Goal: Task Accomplishment & Management: Complete application form

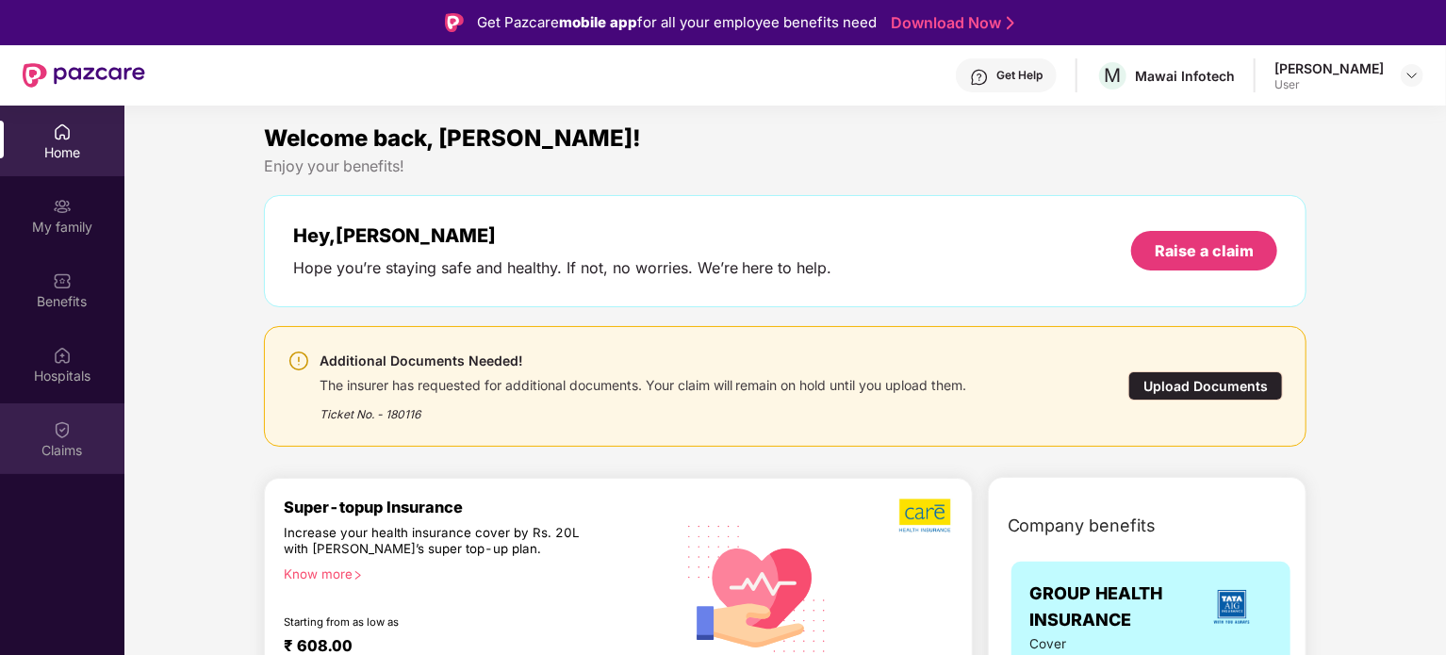
click at [76, 436] on div "Claims" at bounding box center [62, 439] width 124 height 71
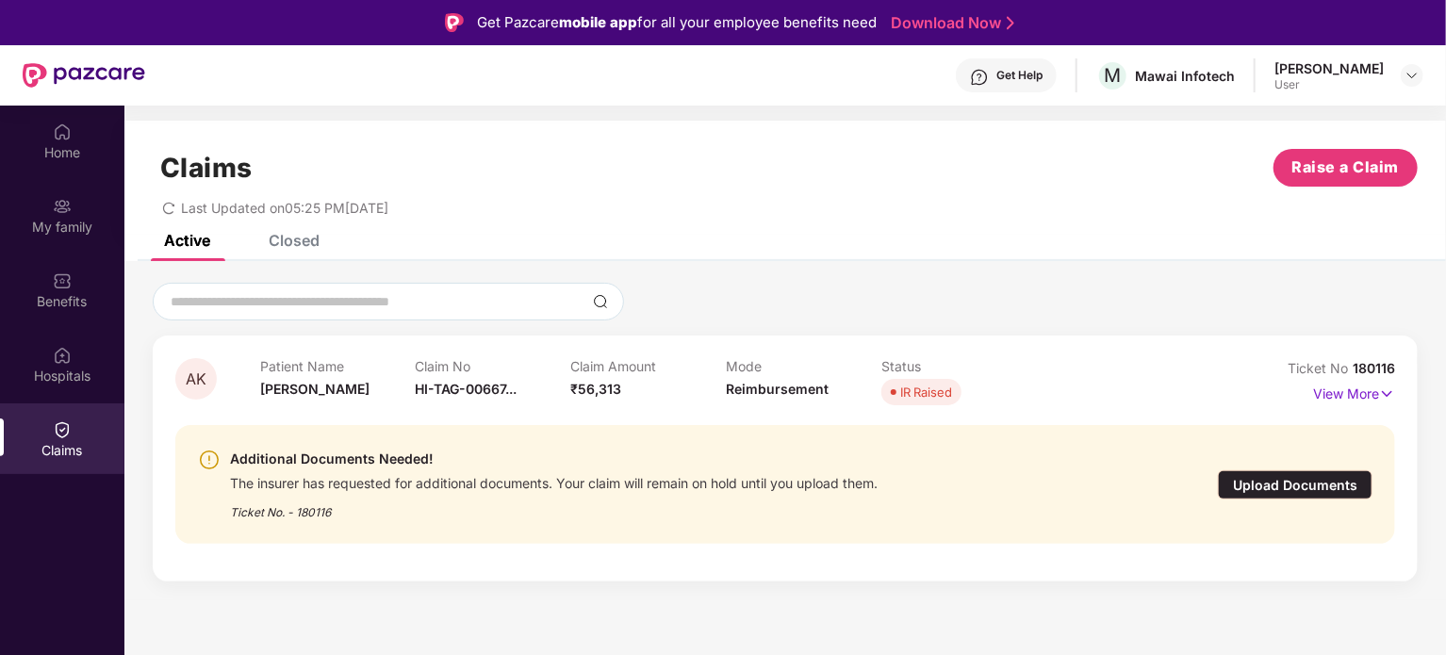
click at [506, 470] on div "The insurer has requested for additional documents. Your claim will remain on h…" at bounding box center [554, 481] width 648 height 22
click at [1354, 395] on p "View More" at bounding box center [1354, 391] width 82 height 25
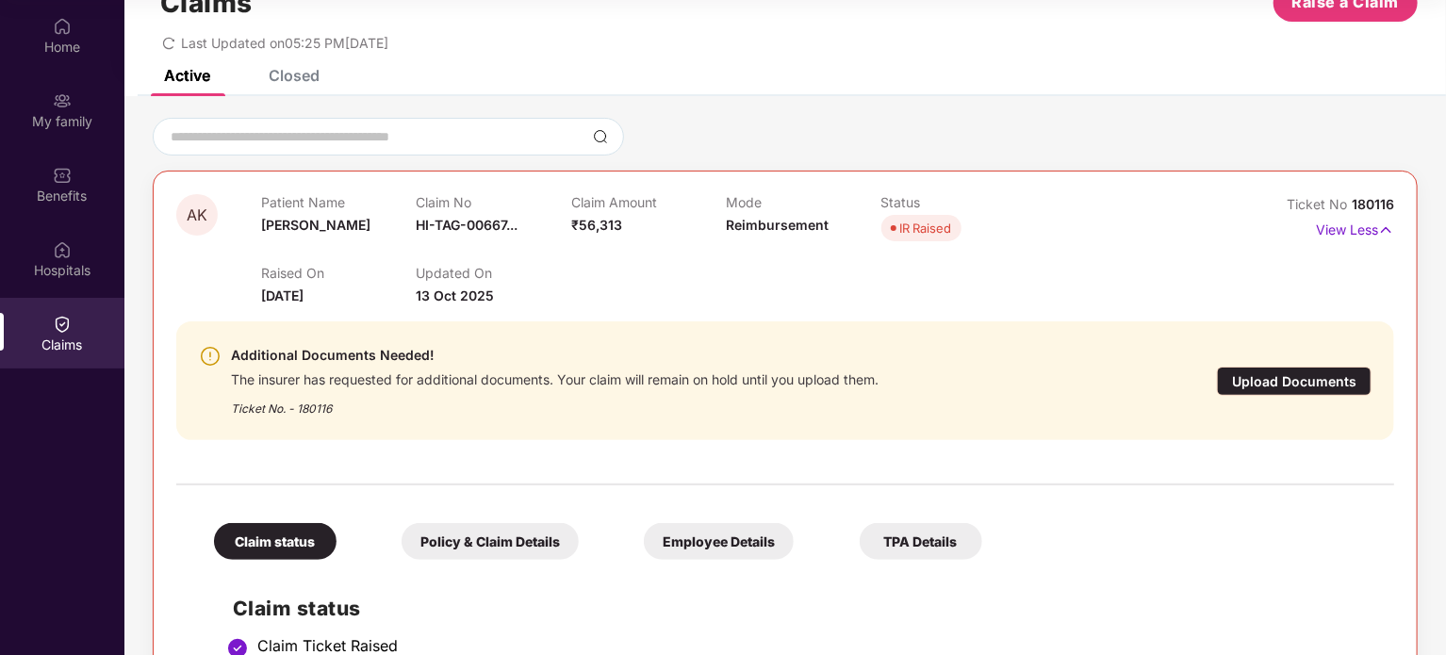
scroll to position [40, 0]
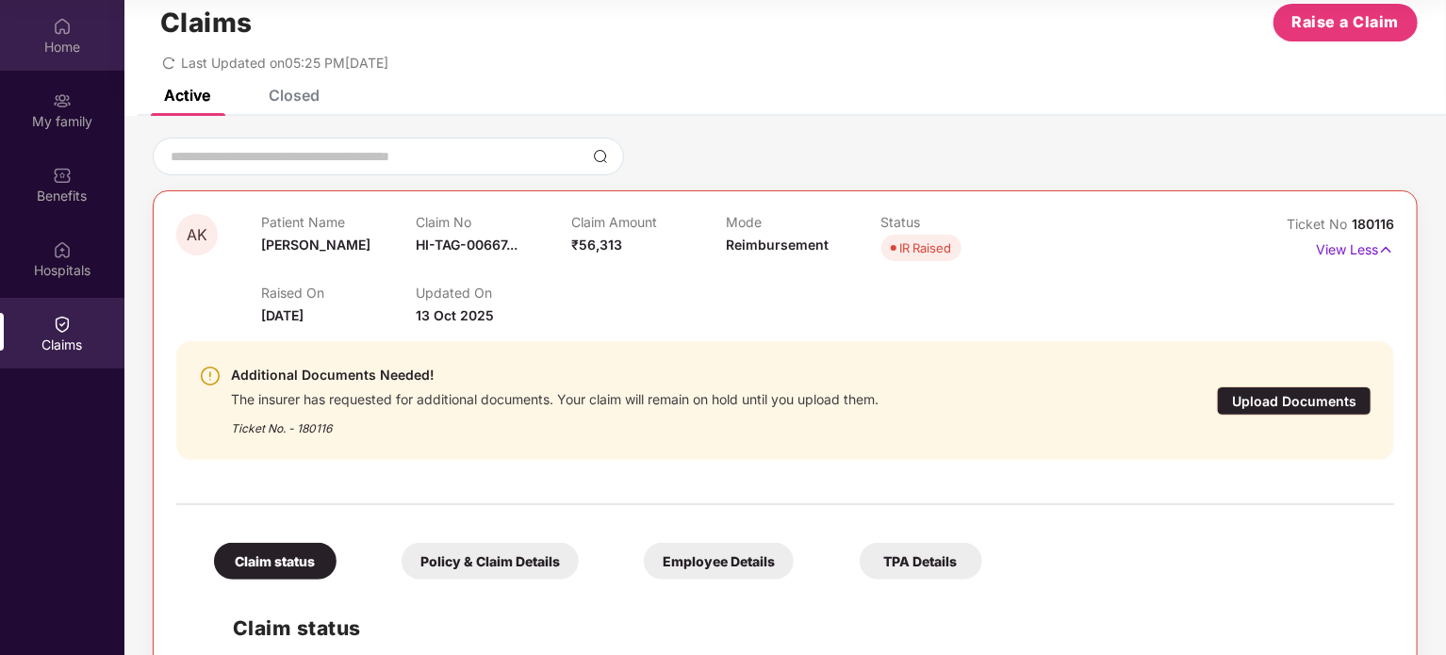
click at [60, 23] on img at bounding box center [62, 26] width 19 height 19
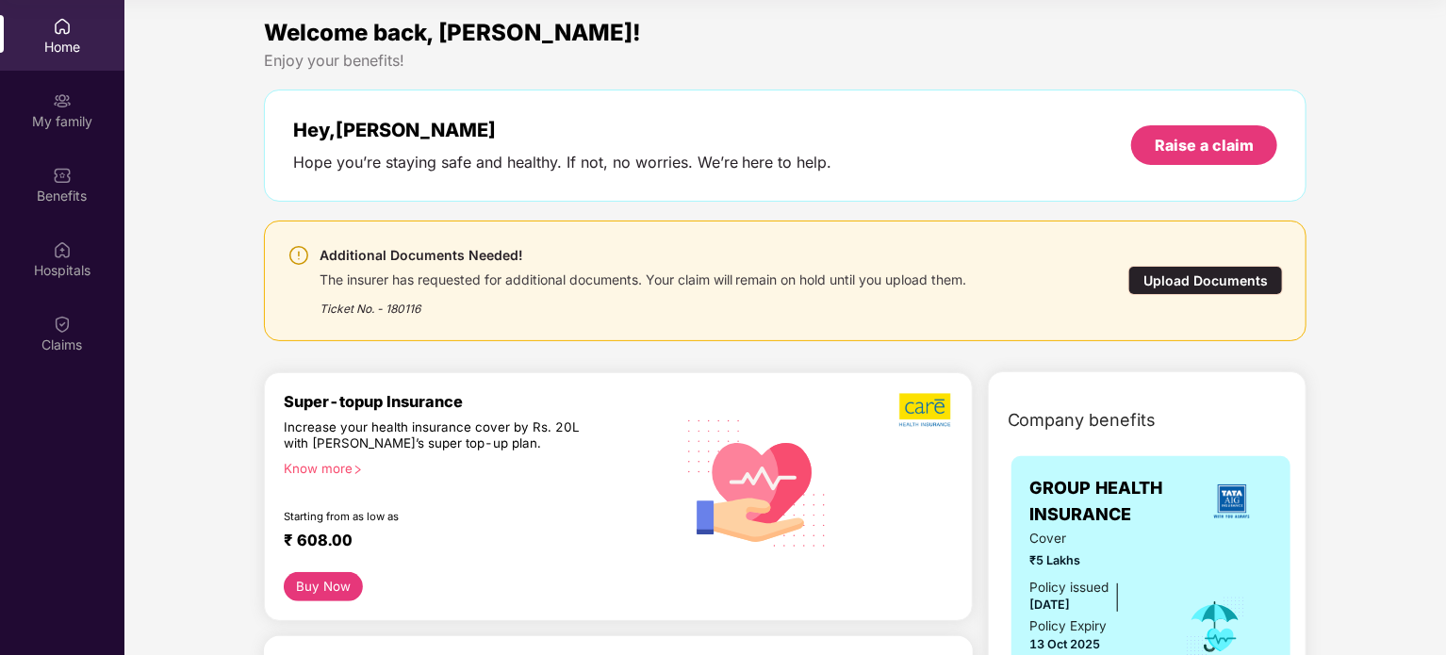
click at [781, 274] on div "The insurer has requested for additional documents. Your claim will remain on h…" at bounding box center [644, 278] width 648 height 22
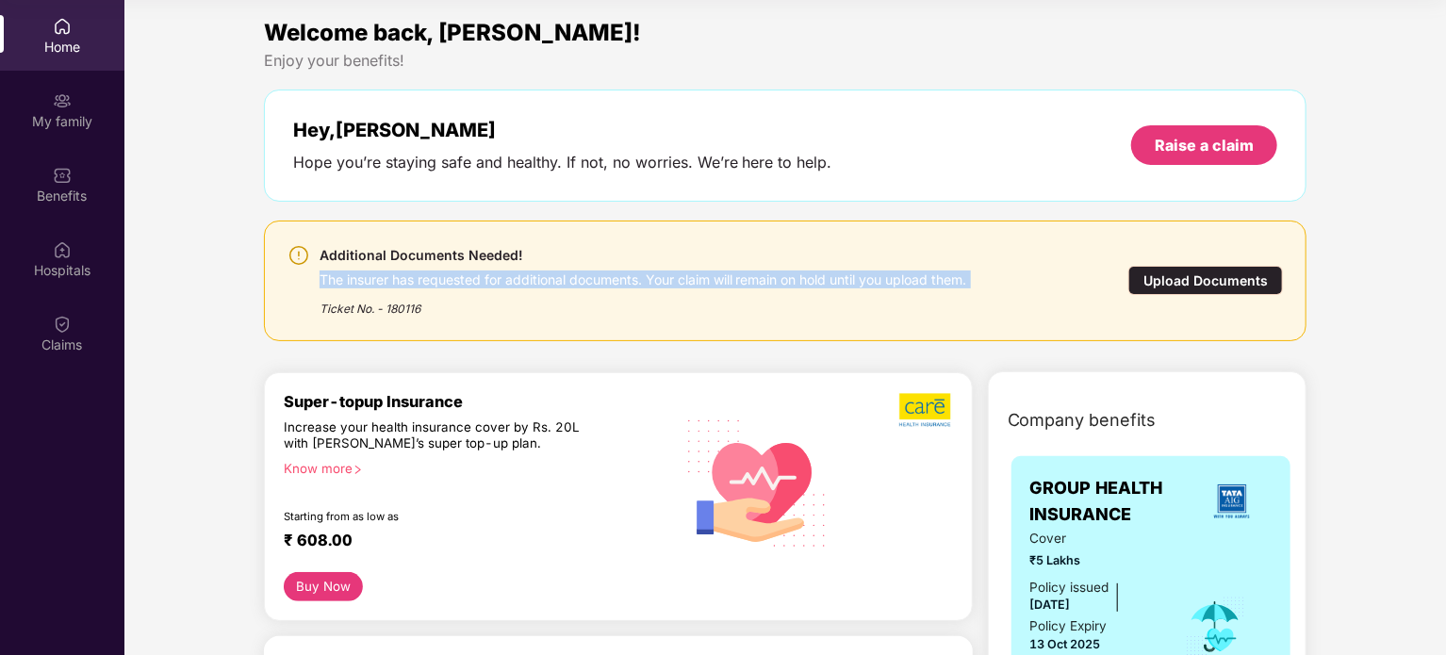
click at [781, 274] on div "The insurer has requested for additional documents. Your claim will remain on h…" at bounding box center [644, 278] width 648 height 22
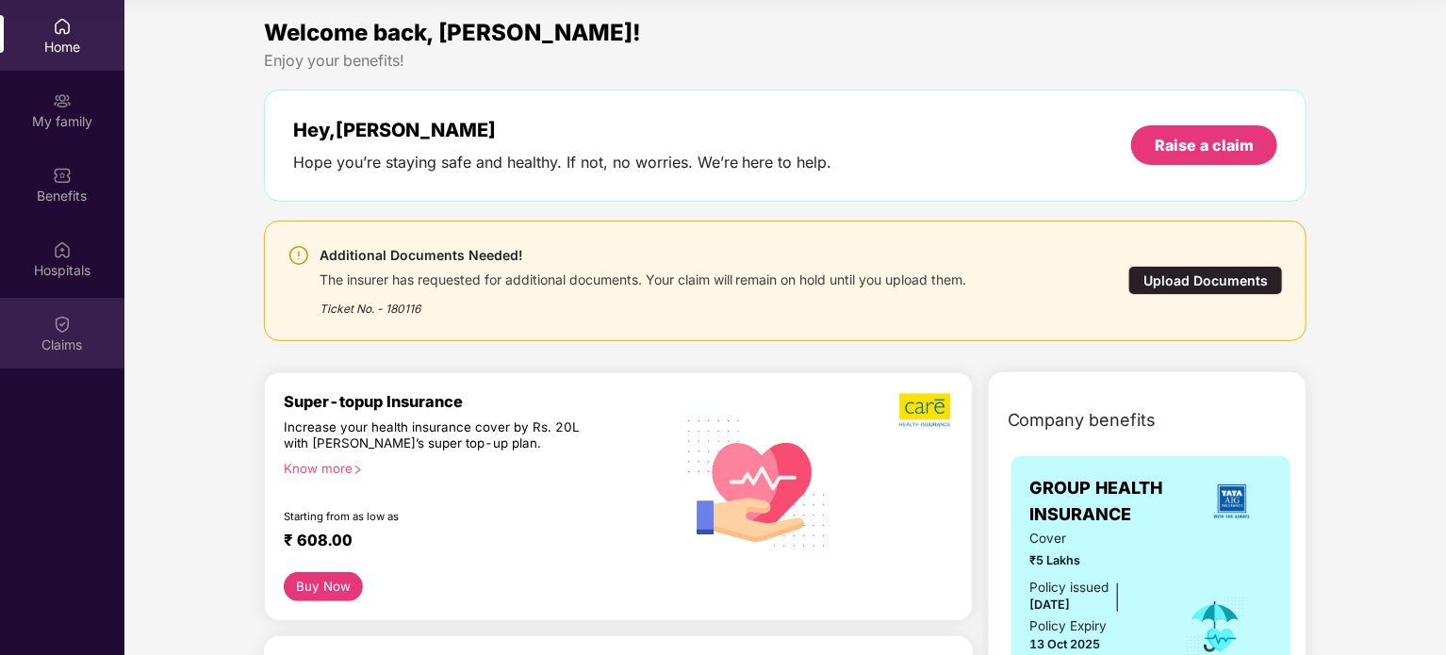
click at [65, 334] on div "Claims" at bounding box center [62, 333] width 124 height 71
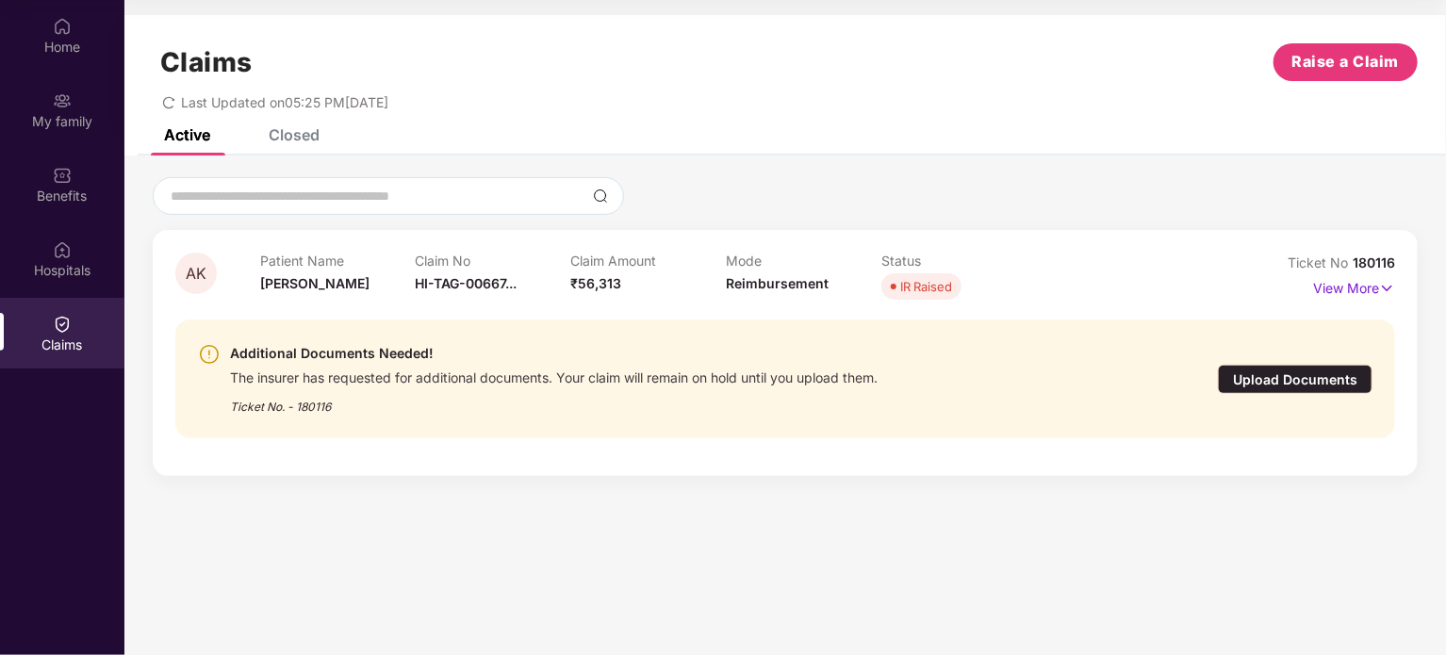
click at [645, 360] on div "Additional Documents Needed!" at bounding box center [554, 353] width 648 height 23
click at [1262, 372] on div "Upload Documents" at bounding box center [1295, 379] width 155 height 29
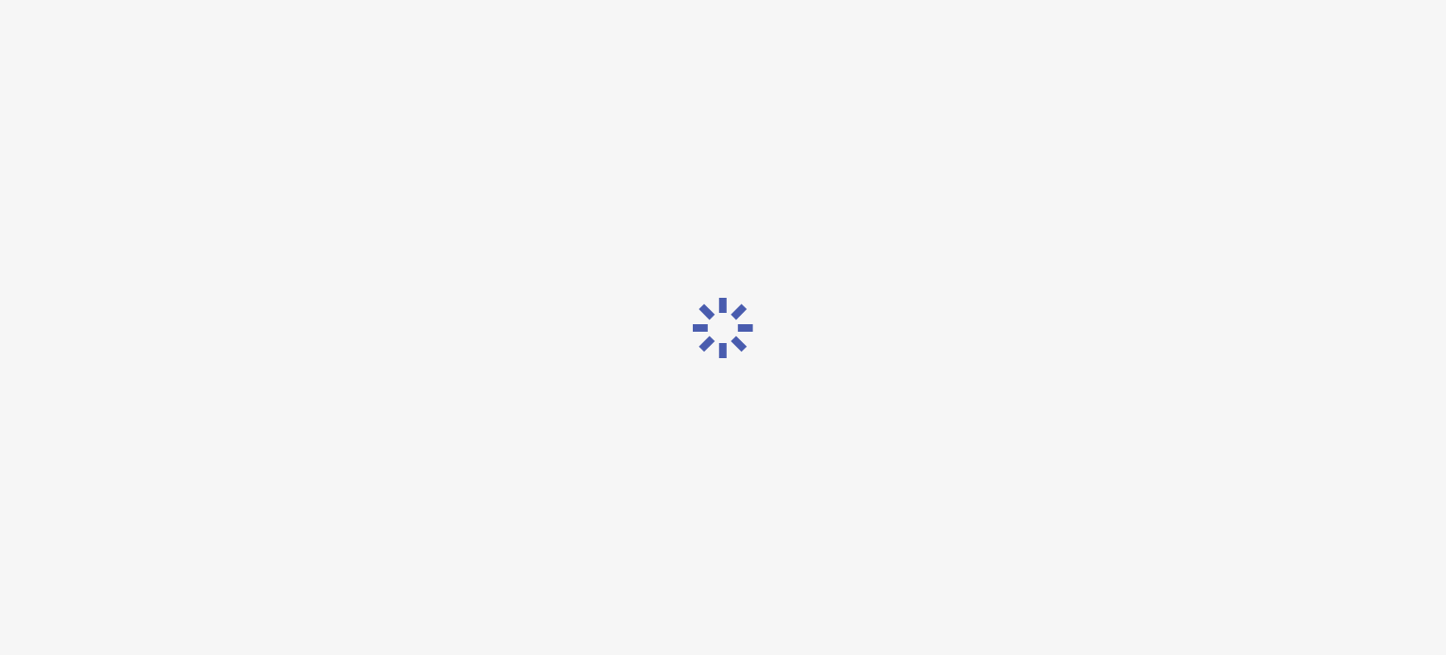
scroll to position [45, 0]
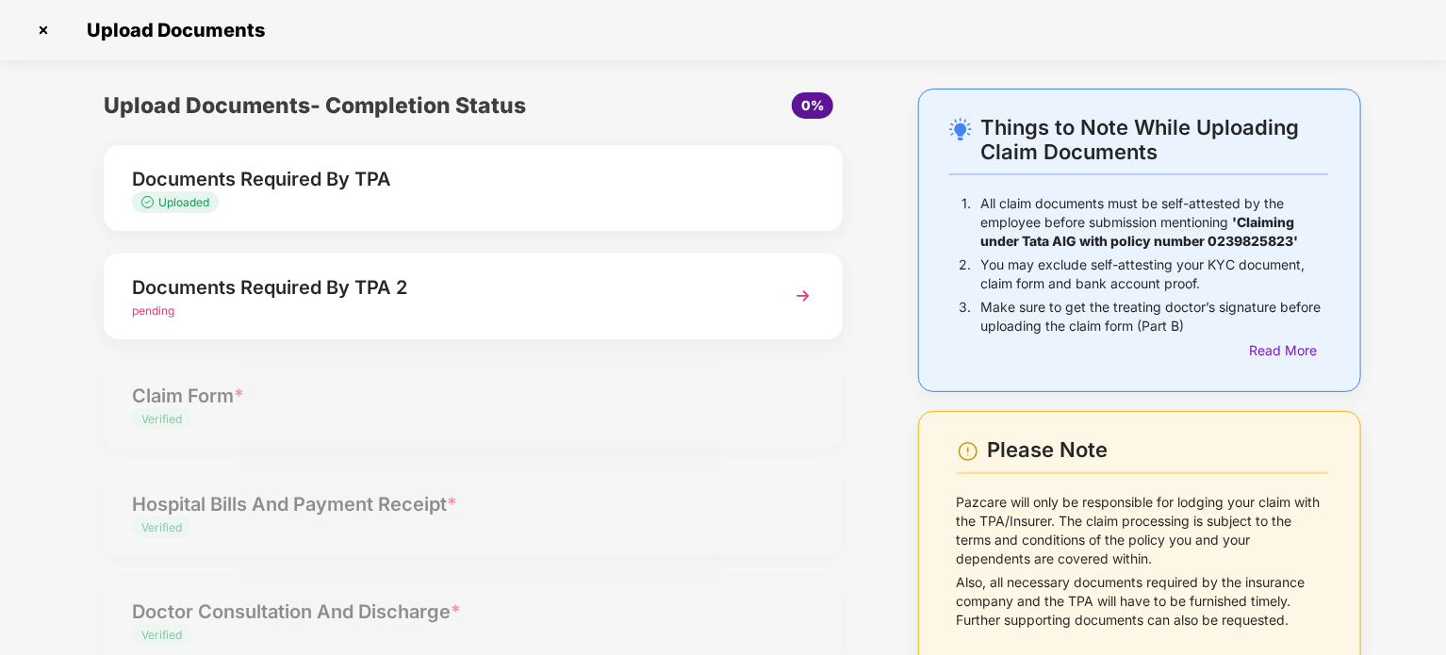
click at [712, 285] on div "Documents Required By TPA 2" at bounding box center [444, 287] width 625 height 30
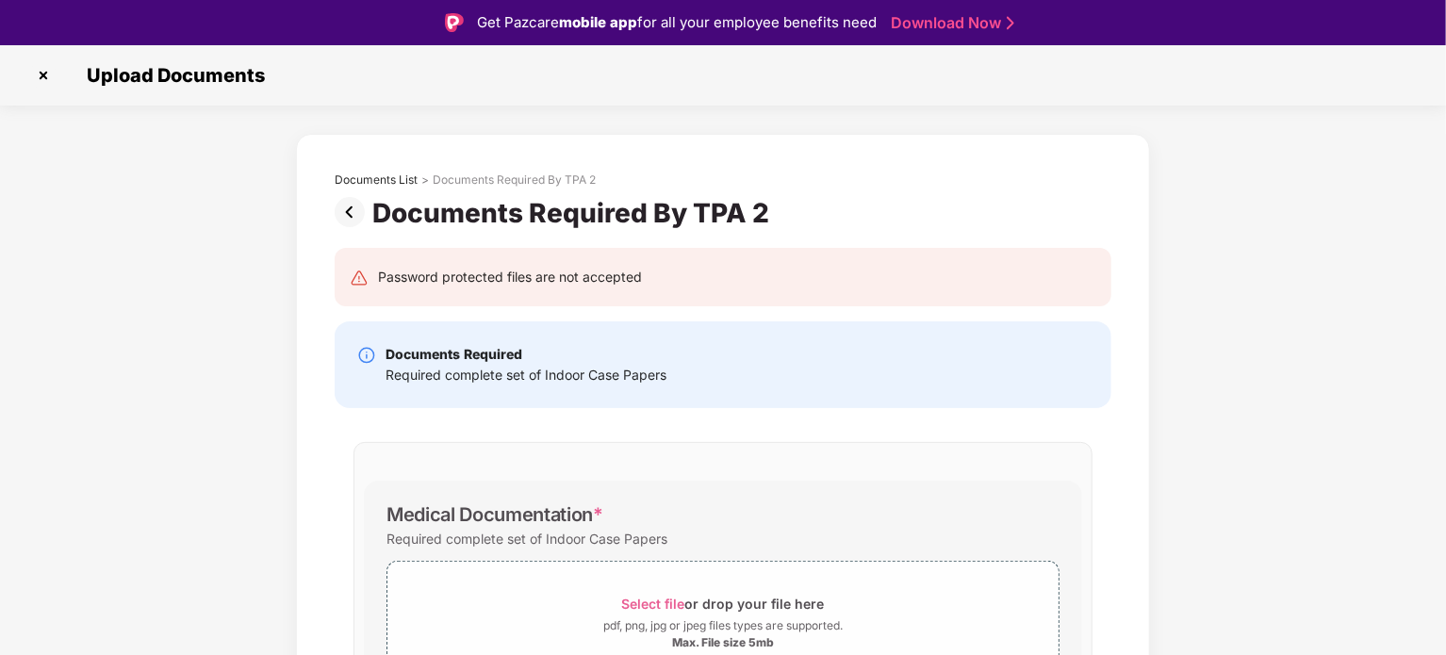
click at [1332, 274] on div "Documents List > Documents Required By TPA 2 Documents Required By TPA 2 Passwo…" at bounding box center [723, 496] width 1446 height 724
click at [349, 206] on img at bounding box center [354, 212] width 38 height 30
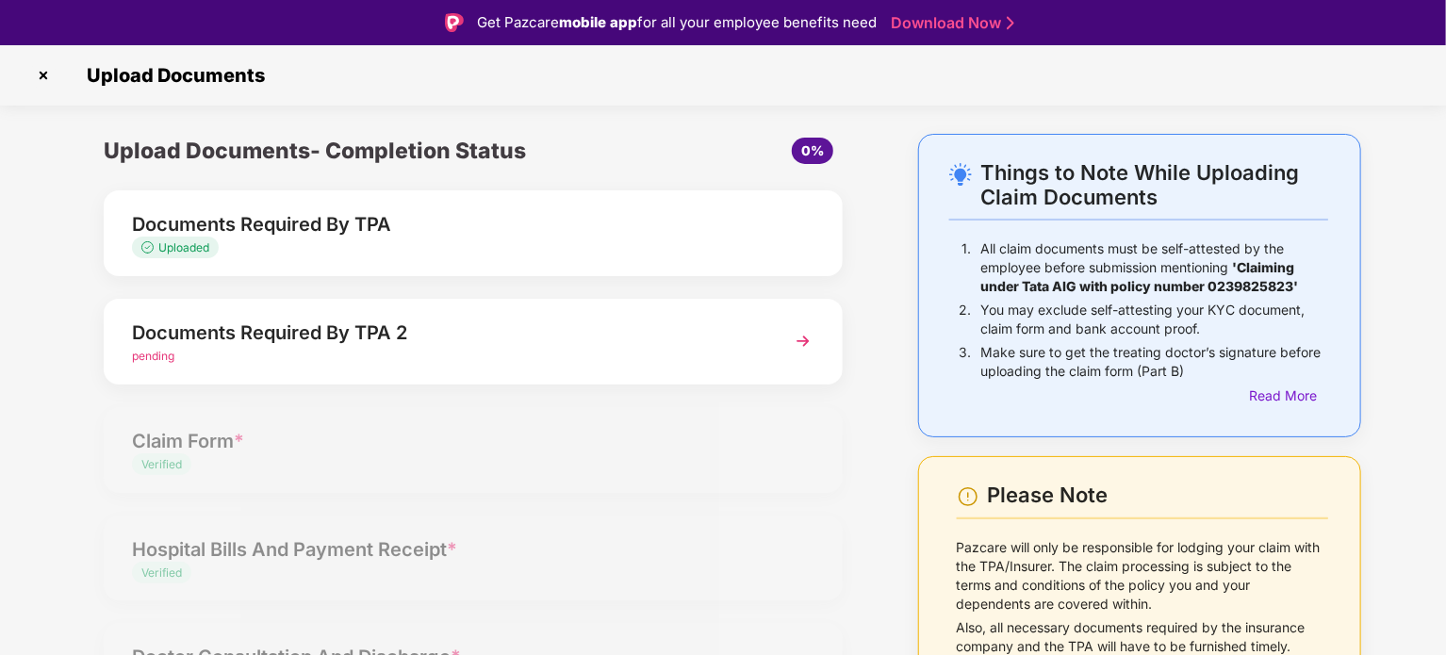
click at [485, 245] on div "Uploaded" at bounding box center [444, 248] width 625 height 18
click at [626, 334] on div "Documents Required By TPA 2" at bounding box center [444, 333] width 625 height 30
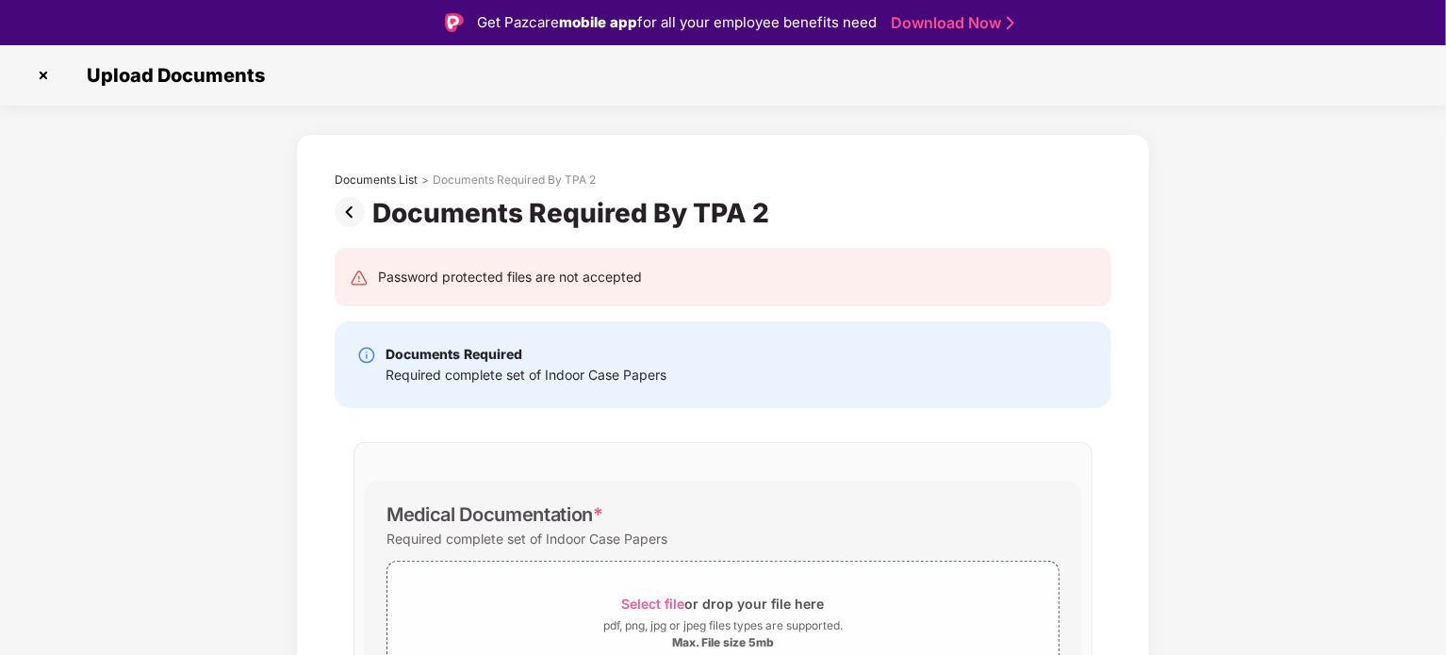
click at [256, 425] on div "Documents List > Documents Required By TPA 2 Documents Required By TPA 2 Passwo…" at bounding box center [723, 496] width 1446 height 724
click at [45, 79] on img at bounding box center [43, 75] width 30 height 30
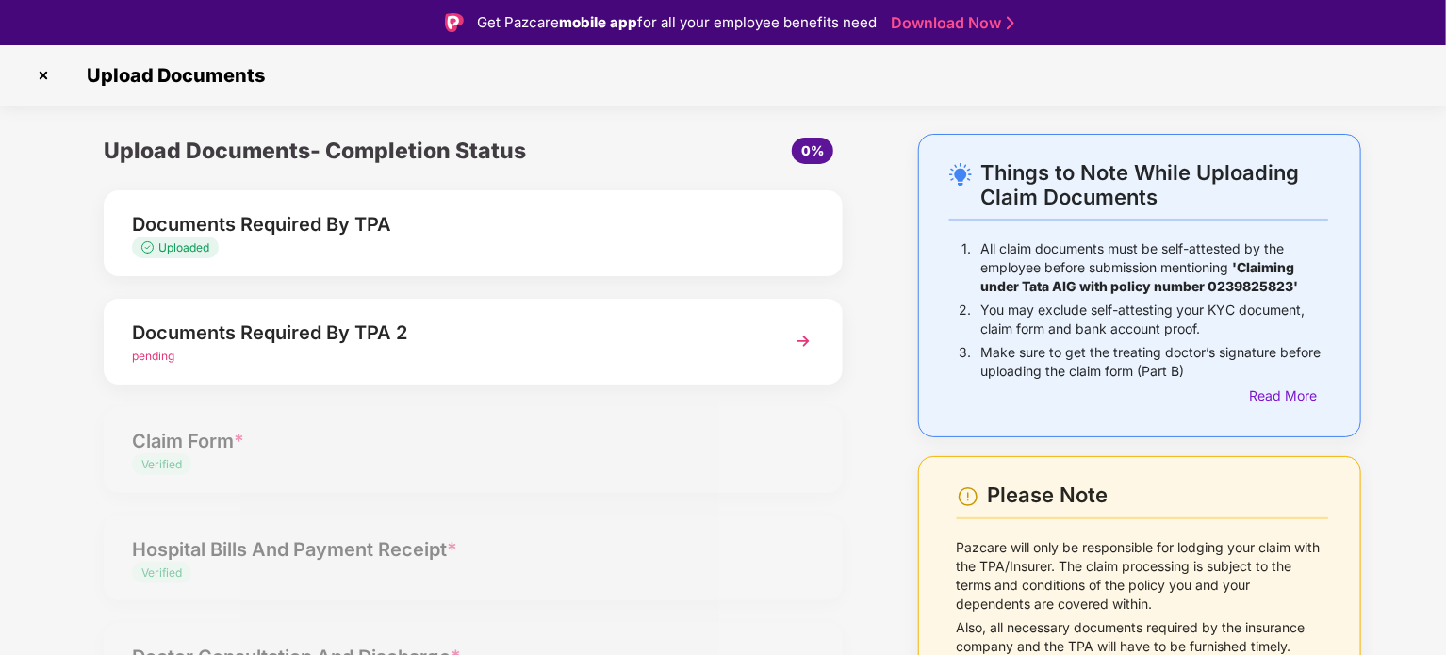
click at [1404, 361] on div "Things to Note While Uploading Claim Documents 1. All claim documents must be s…" at bounding box center [723, 541] width 1446 height 815
click at [789, 349] on img at bounding box center [803, 341] width 34 height 34
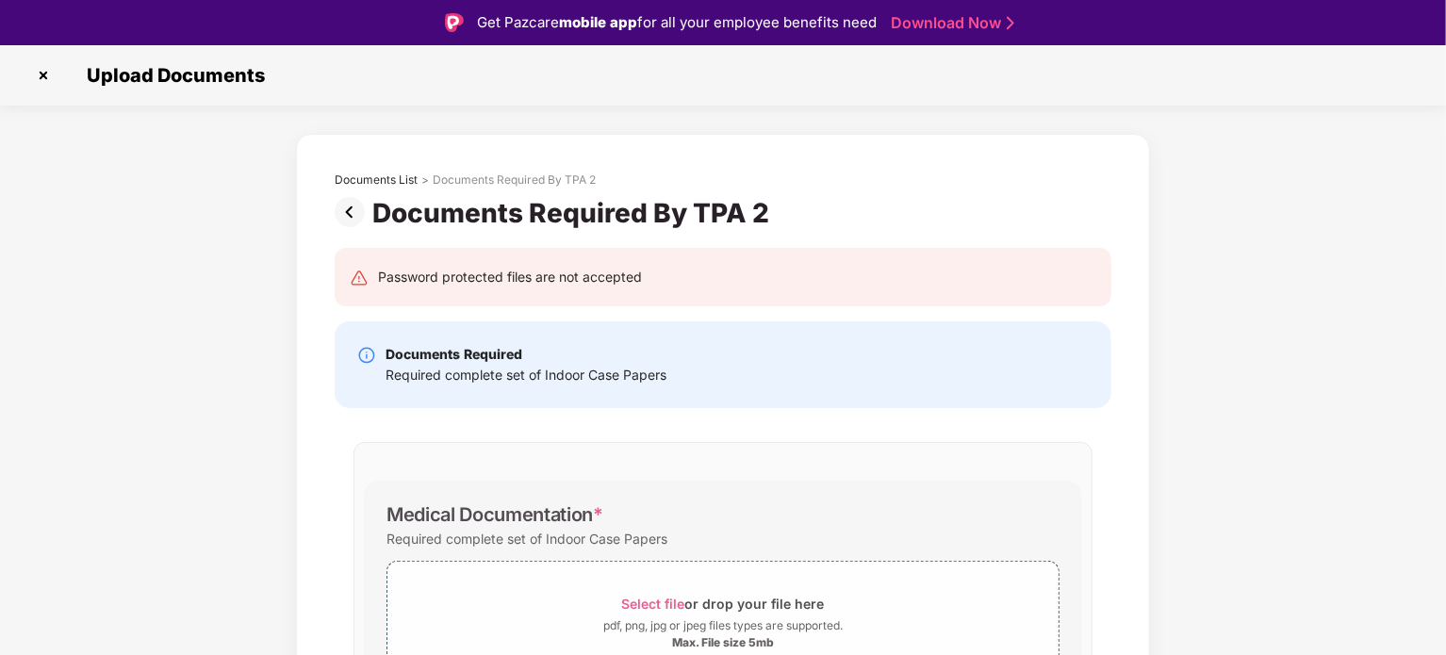
click at [800, 471] on div "Medical Documentation * Required complete set of Indoor Case Papers Select file…" at bounding box center [723, 592] width 739 height 300
drag, startPoint x: 542, startPoint y: 370, endPoint x: 680, endPoint y: 377, distance: 137.9
click at [680, 377] on div "Documents Required Required complete set of Indoor Case Papers" at bounding box center [723, 364] width 732 height 41
copy div "Indoor Case Papers"
